Goal: Find specific page/section: Find specific page/section

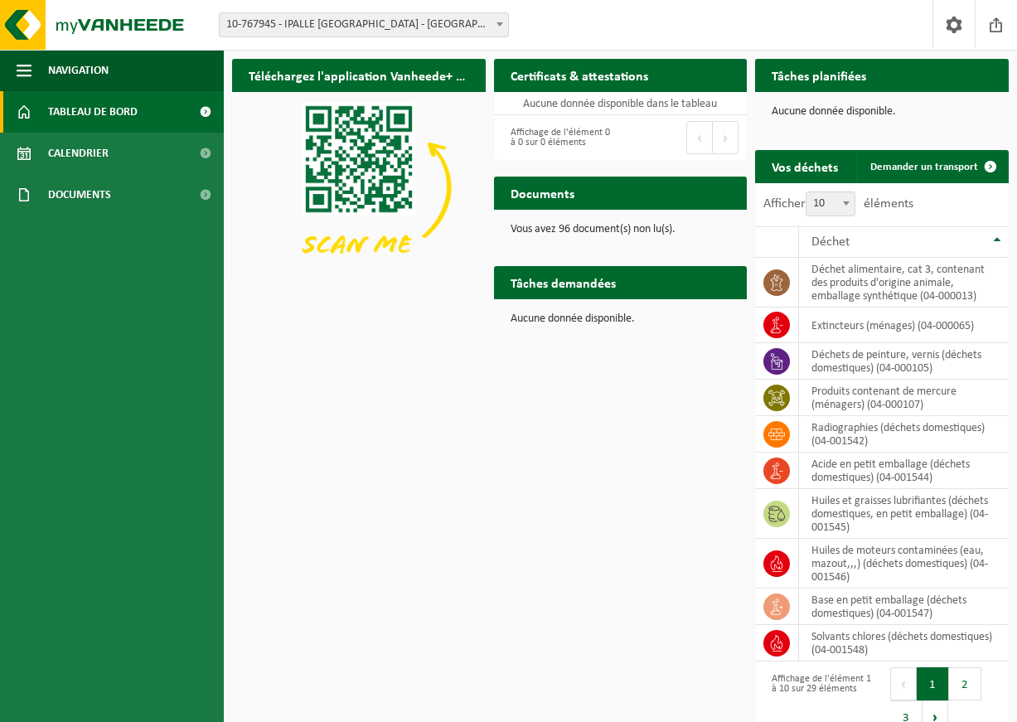
click at [627, 194] on div "Documents Consulter vos documents" at bounding box center [621, 193] width 254 height 33
drag, startPoint x: 627, startPoint y: 194, endPoint x: 607, endPoint y: 230, distance: 40.4
click at [607, 230] on p "Vous avez 96 document(s) non lu(s)." at bounding box center [620, 230] width 220 height 12
click at [31, 184] on span at bounding box center [24, 194] width 15 height 41
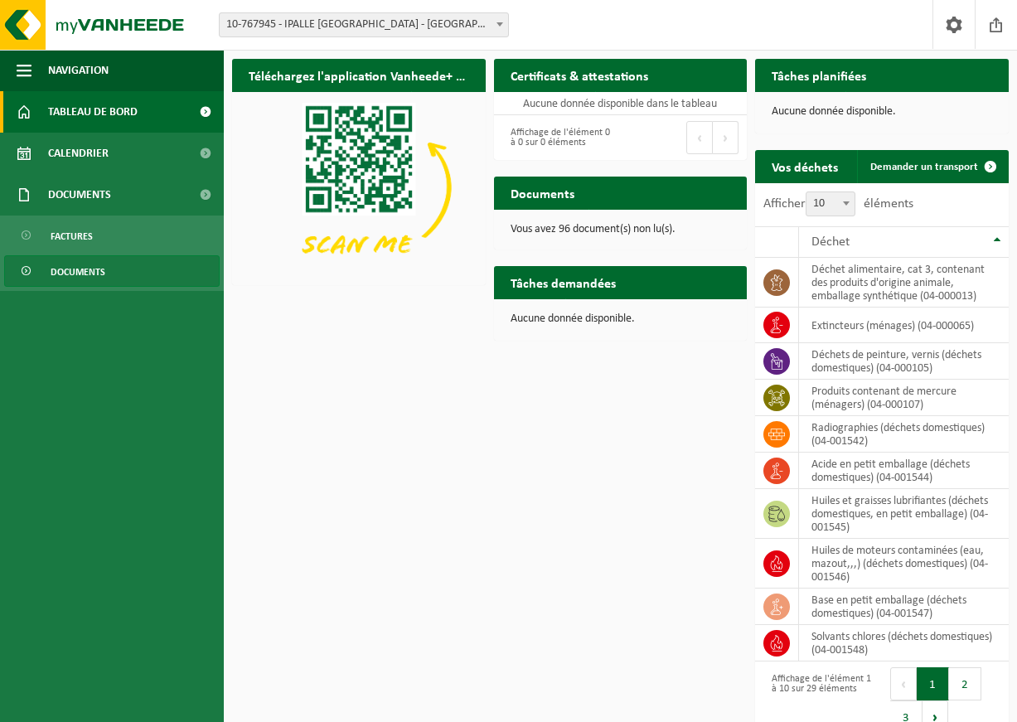
click at [74, 272] on span "Documents" at bounding box center [78, 271] width 55 height 31
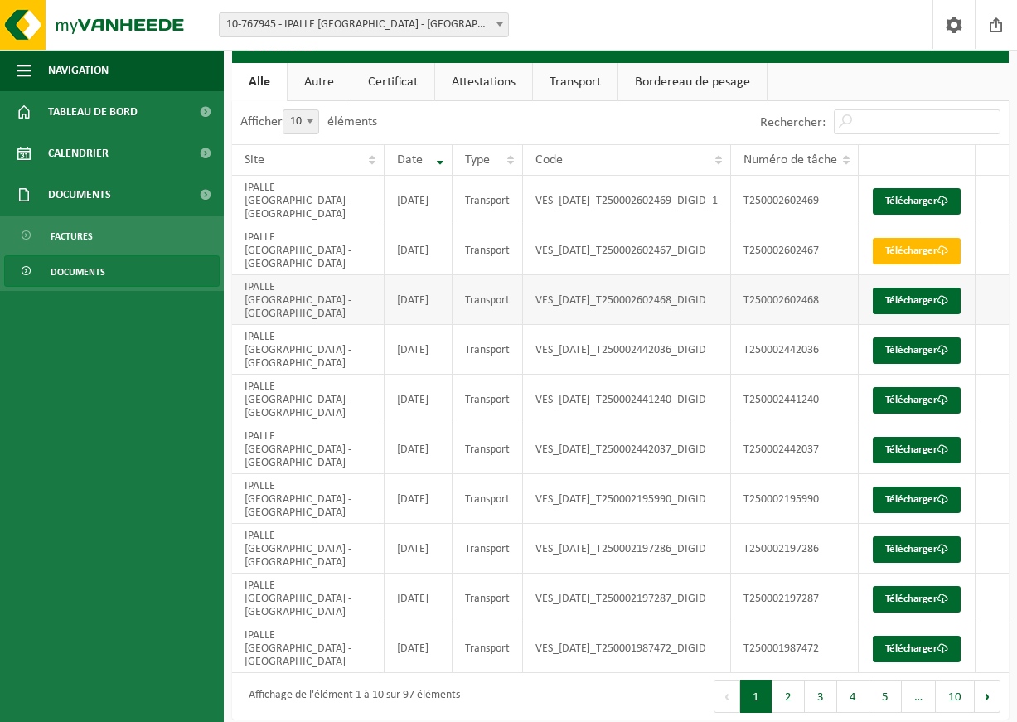
scroll to position [43, 0]
